Goal: Information Seeking & Learning: Learn about a topic

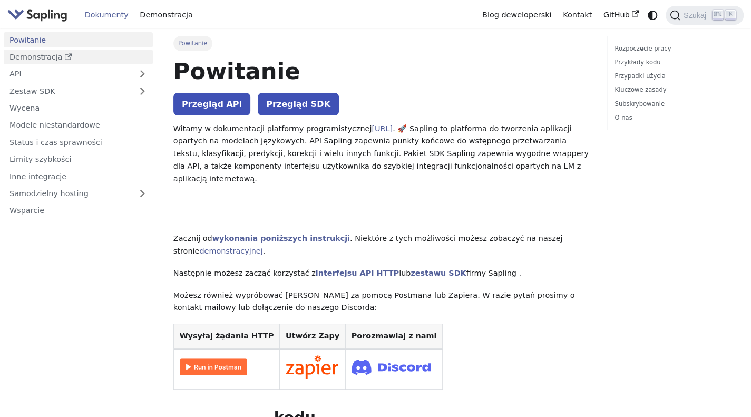
click at [76, 61] on link "Demonstracja" at bounding box center [78, 57] width 149 height 15
